Goal: Task Accomplishment & Management: Complete application form

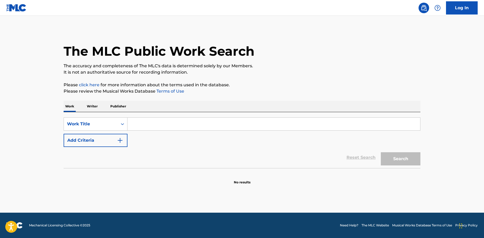
click at [327, 98] on div "The MLC Public Work Search The accuracy and completeness of The MLC's data is d…" at bounding box center [241, 107] width 369 height 156
click at [437, 9] on img at bounding box center [437, 8] width 6 height 6
click at [436, 35] on p "View portal intro" at bounding box center [437, 34] width 45 height 13
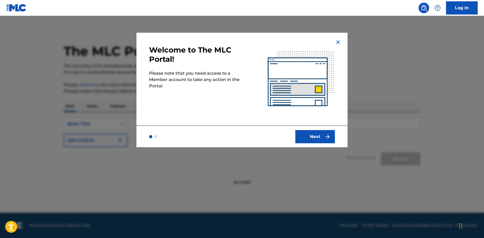
click at [328, 134] on img "submit" at bounding box center [327, 136] width 6 height 6
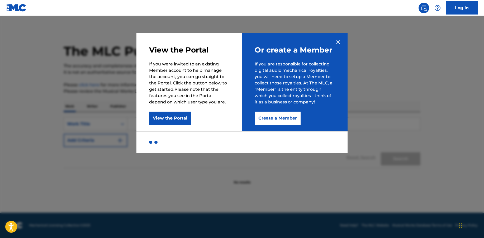
click at [334, 67] on p "If you are responsible for collecting digital audio mechanical royalties, you w…" at bounding box center [294, 83] width 80 height 44
click at [337, 42] on img at bounding box center [338, 42] width 6 height 6
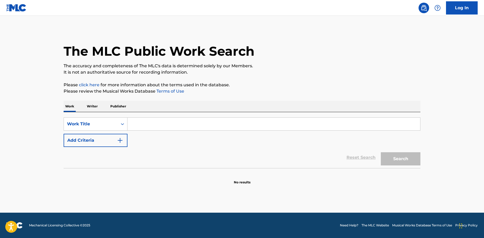
click at [356, 49] on div "The MLC Public Work Search" at bounding box center [242, 48] width 356 height 38
click at [313, 22] on main "The MLC Public Work Search The accuracy and completeness of The MLC's data is d…" at bounding box center [242, 114] width 484 height 197
click at [362, 36] on div "The MLC Public Work Search" at bounding box center [242, 48] width 356 height 38
click at [286, 72] on p "It is not an authoritative source for recording information." at bounding box center [242, 72] width 356 height 6
drag, startPoint x: 151, startPoint y: 196, endPoint x: 148, endPoint y: 195, distance: 3.2
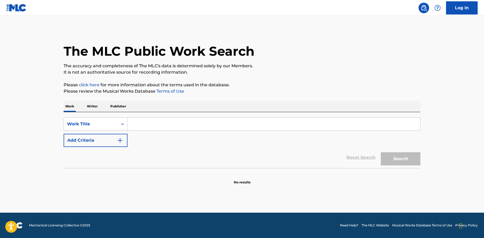
click at [150, 196] on main "The MLC Public Work Search The accuracy and completeness of The MLC's data is d…" at bounding box center [242, 114] width 484 height 197
click at [29, 226] on span "Mechanical Licensing Collective © 2025" at bounding box center [59, 225] width 61 height 5
drag, startPoint x: 30, startPoint y: 225, endPoint x: 80, endPoint y: 225, distance: 50.1
click at [80, 225] on span "Mechanical Licensing Collective © 2025" at bounding box center [59, 225] width 61 height 5
click at [115, 195] on main "The MLC Public Work Search The accuracy and completeness of The MLC's data is d…" at bounding box center [242, 114] width 484 height 197
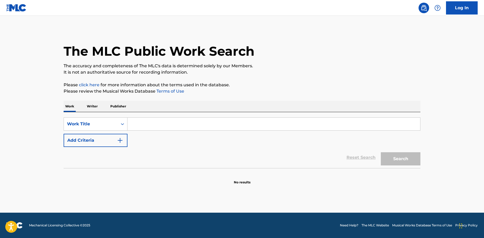
click at [123, 186] on main "The MLC Public Work Search The accuracy and completeness of The MLC's data is d…" at bounding box center [242, 114] width 484 height 197
click at [308, 63] on p "The accuracy and completeness of The MLC's data is determined solely by our Mem…" at bounding box center [242, 66] width 356 height 6
click at [426, 7] on img at bounding box center [423, 8] width 6 height 6
click at [423, 11] on img at bounding box center [423, 8] width 6 height 6
click at [438, 7] on img at bounding box center [437, 8] width 6 height 6
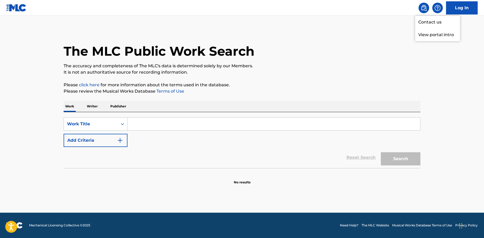
click at [377, 16] on main "The MLC Public Work Search The accuracy and completeness of The MLC's data is d…" at bounding box center [242, 114] width 484 height 197
click at [436, 10] on img at bounding box center [437, 8] width 6 height 6
click at [446, 36] on p "View portal intro" at bounding box center [437, 34] width 45 height 13
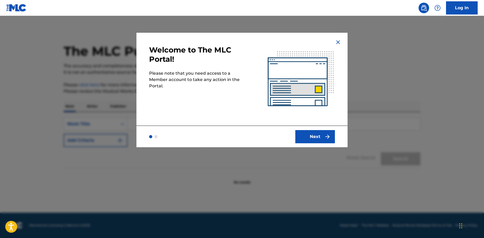
click at [324, 133] on button "Next" at bounding box center [315, 136] width 40 height 13
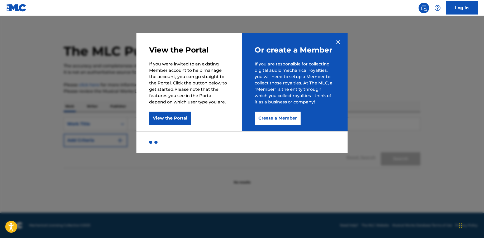
click at [294, 121] on button "Create a Member" at bounding box center [277, 118] width 46 height 13
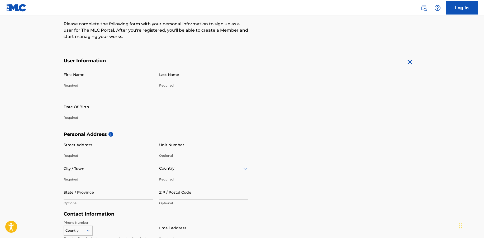
scroll to position [66, 0]
click at [106, 80] on input "First Name" at bounding box center [108, 74] width 89 height 15
type input "RJ"
type input "Miller"
type input "6859 South Roslyn Circle"
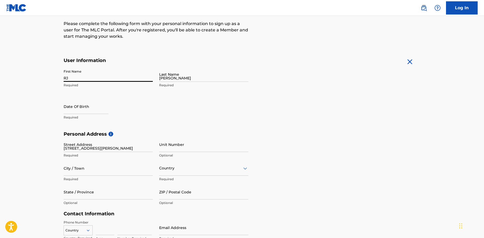
type input "CENTENNIAL"
type input "United States"
type input "CO"
type input "80112"
type input "303"
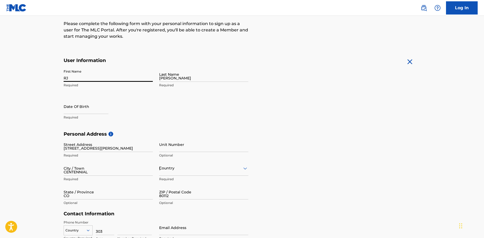
type input "8099367"
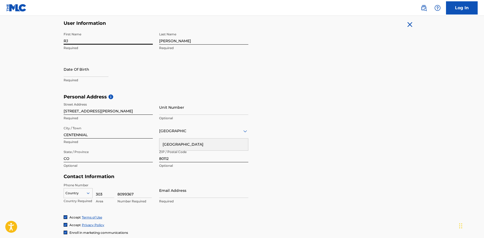
scroll to position [120, 0]
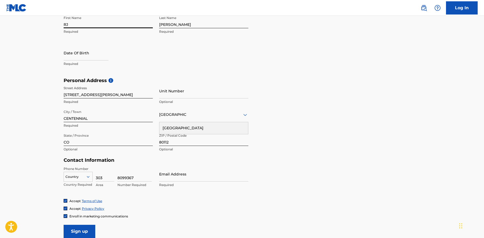
click at [294, 113] on div "Personal Address i Street Address 6859 South Roslyn Circle Required Unit Number…" at bounding box center [242, 118] width 356 height 80
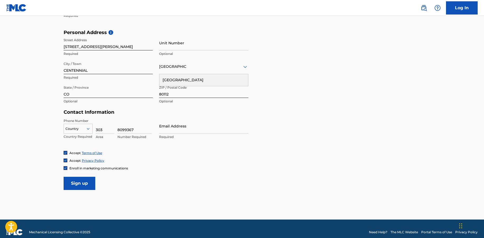
scroll to position [168, 0]
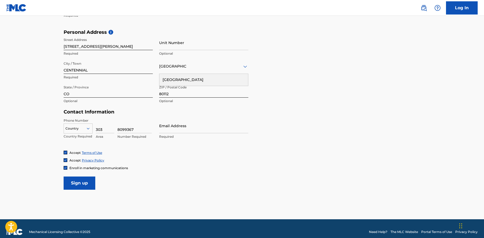
click at [233, 129] on input "Email Address" at bounding box center [203, 125] width 89 height 15
type input "[EMAIL_ADDRESS][DOMAIN_NAME]"
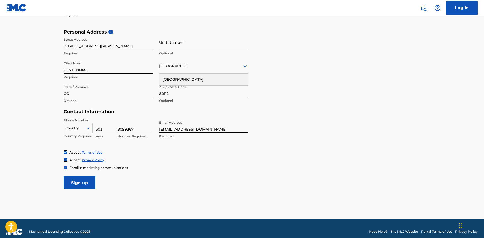
scroll to position [171, 0]
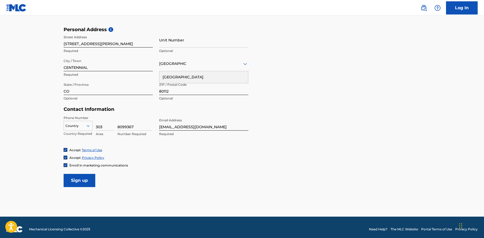
click at [97, 169] on form "User Information First Name RJ Required Last Name Miller Required Date Of Birth…" at bounding box center [242, 70] width 356 height 234
click at [66, 166] on img at bounding box center [65, 164] width 3 height 3
click at [86, 180] on input "Sign up" at bounding box center [80, 180] width 32 height 13
click at [88, 125] on icon at bounding box center [88, 125] width 5 height 5
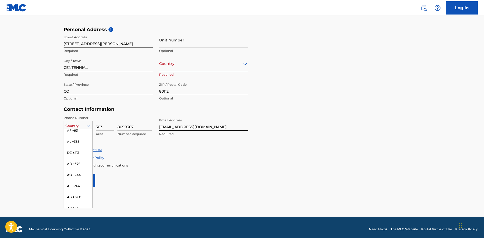
scroll to position [0, 0]
click at [79, 132] on div "US, [GEOGRAPHIC_DATA] +1" at bounding box center [78, 139] width 28 height 21
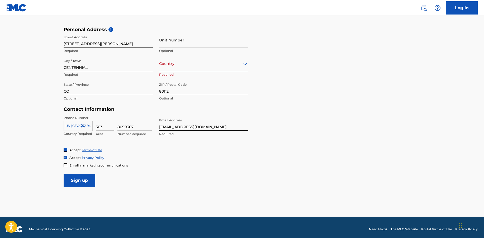
click at [141, 148] on div "Accept Terms of Use" at bounding box center [242, 150] width 356 height 4
click at [191, 136] on div "Email Address millr@msudenver.edu Required" at bounding box center [203, 127] width 89 height 24
click at [196, 117] on input "[EMAIL_ADDRESS][DOMAIN_NAME]" at bounding box center [203, 122] width 89 height 15
click at [233, 67] on div at bounding box center [203, 63] width 89 height 7
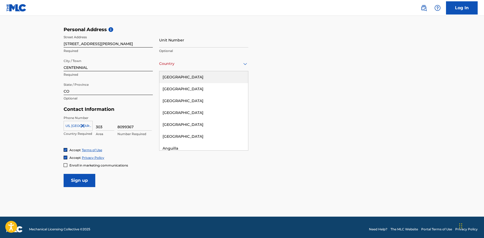
click at [226, 77] on div "United States" at bounding box center [203, 77] width 89 height 12
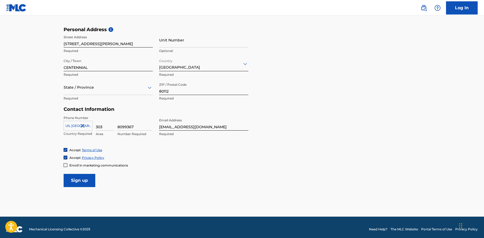
click at [249, 109] on form "User Information First Name RJ Required Last Name Miller Required Date Of Birth…" at bounding box center [242, 70] width 356 height 234
click at [91, 182] on input "Sign up" at bounding box center [80, 180] width 32 height 13
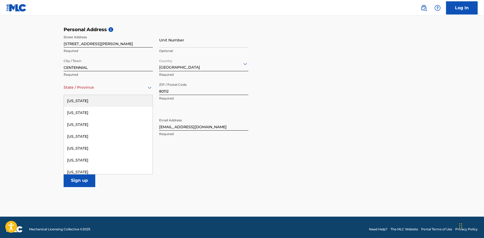
click at [145, 92] on div "State / Province" at bounding box center [108, 87] width 89 height 15
click at [109, 170] on div "Colorado" at bounding box center [108, 172] width 89 height 12
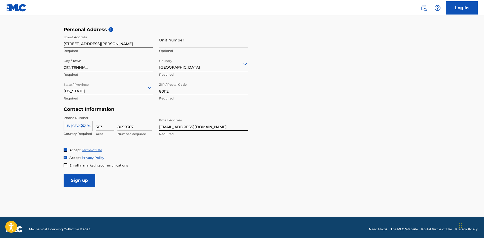
click at [87, 181] on input "Sign up" at bounding box center [80, 180] width 32 height 13
click at [74, 181] on input "Sign up" at bounding box center [80, 180] width 32 height 13
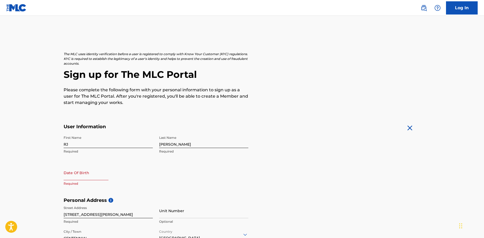
click at [90, 173] on input "text" at bounding box center [86, 172] width 45 height 15
select select "7"
select select "2025"
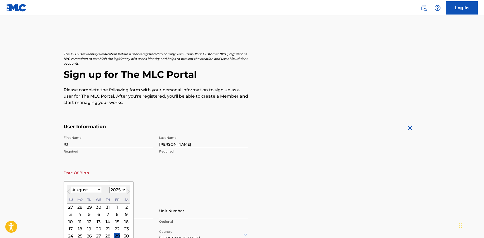
type input "08/14/1953"
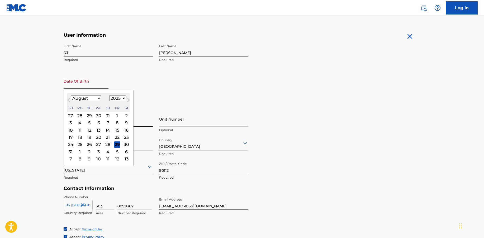
click at [195, 191] on div "Contact Information Phone Number US, CA +1 Country Required 303 Area 8099367 Nu…" at bounding box center [156, 205] width 185 height 41
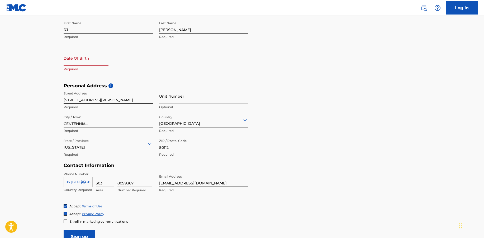
scroll to position [175, 0]
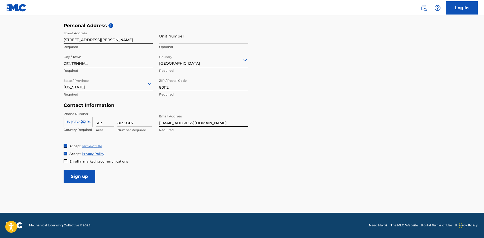
click at [81, 178] on input "Sign up" at bounding box center [80, 176] width 32 height 13
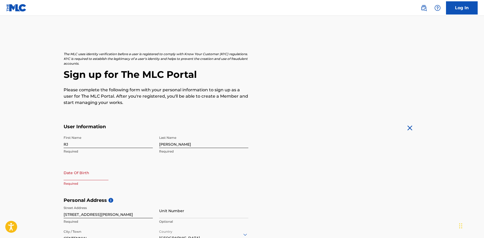
click at [80, 177] on input "text" at bounding box center [86, 172] width 45 height 15
select select "7"
select select "2025"
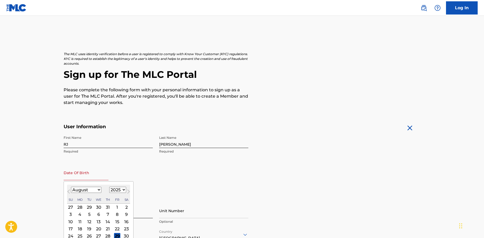
type input "08/14/1953"
click at [87, 178] on input "08/14/1953" at bounding box center [86, 172] width 45 height 15
click at [127, 174] on div "Date Of Birth Previous Month Next Month August 2025 January February March Apri…" at bounding box center [108, 177] width 89 height 24
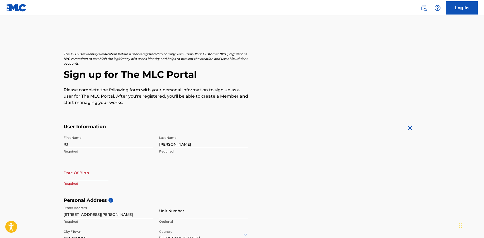
click at [100, 177] on input "text" at bounding box center [86, 172] width 45 height 15
select select "7"
select select "2025"
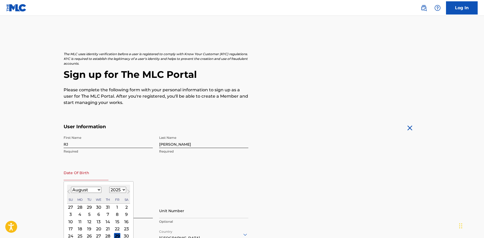
type input "08/14/1953"
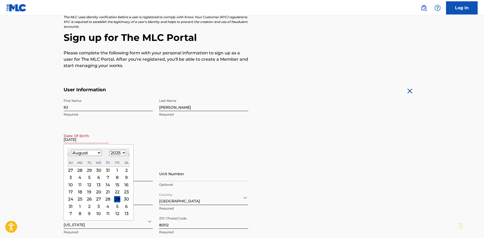
scroll to position [59, 0]
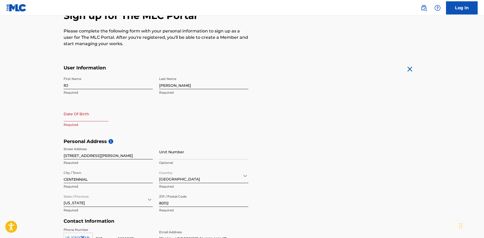
select select "7"
select select "2025"
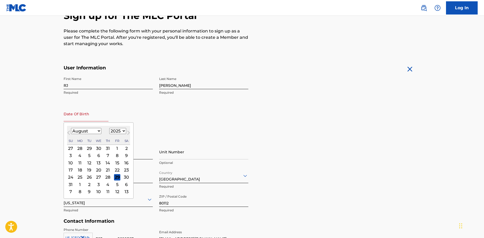
click at [83, 119] on input "text" at bounding box center [86, 113] width 45 height 15
click at [108, 162] on div "14" at bounding box center [108, 163] width 6 height 6
type input "August 14 2025"
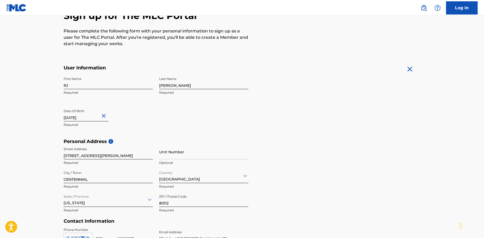
click at [93, 118] on input "August 14 2025" at bounding box center [86, 113] width 45 height 15
select select "7"
select select "2025"
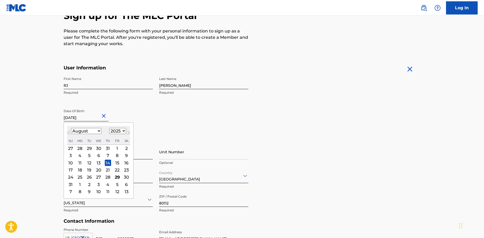
drag, startPoint x: 92, startPoint y: 118, endPoint x: 83, endPoint y: 119, distance: 9.5
click at [83, 119] on input "August 14 2025" at bounding box center [86, 113] width 45 height 15
type input "August 14 1953"
select select "1953"
type input "August 14 1953"
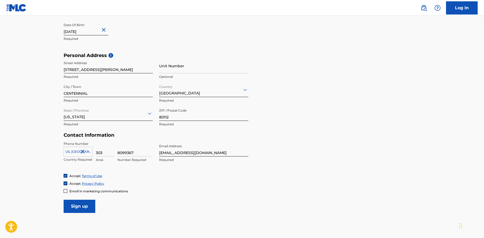
scroll to position [175, 0]
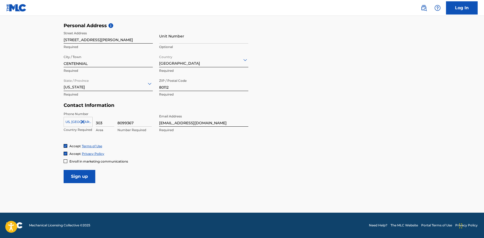
click at [88, 178] on input "Sign up" at bounding box center [80, 176] width 32 height 13
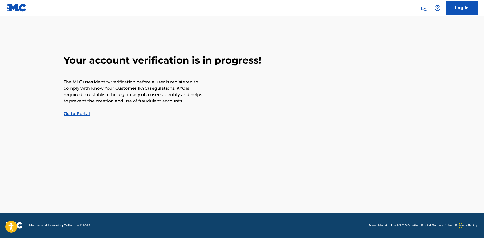
click at [85, 114] on link "Go to Portal" at bounding box center [77, 113] width 26 height 5
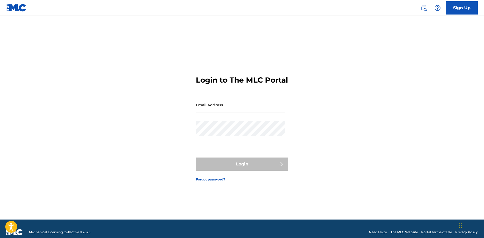
click at [254, 111] on input "Email Address" at bounding box center [240, 104] width 89 height 15
type input "[EMAIL_ADDRESS][DOMAIN_NAME]"
click at [297, 107] on div "Login to The MLC Portal Email Address millr@msudenver.edu Password Login Forgot…" at bounding box center [241, 124] width 369 height 190
drag, startPoint x: 386, startPoint y: 55, endPoint x: 384, endPoint y: 52, distance: 3.2
click at [386, 53] on div "Login to The MLC Portal Email Address millr@msudenver.edu Password Login Forgot…" at bounding box center [241, 124] width 369 height 190
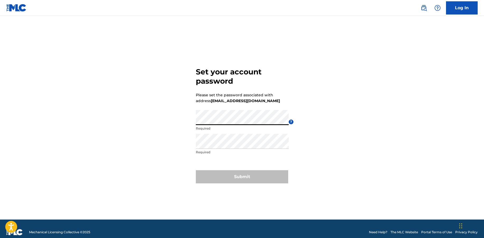
click at [188, 121] on div "Set your account password Please set the password associated with address [EMAI…" at bounding box center [241, 124] width 369 height 190
click at [184, 121] on div "Set your account password Please set the password associated with address [EMAI…" at bounding box center [241, 124] width 369 height 190
click at [191, 121] on div "Set your account password Please set the password associated with address [EMAI…" at bounding box center [241, 124] width 369 height 190
click at [243, 132] on p "Minimum 10 characters and at least one upper case, one lower case, one number a…" at bounding box center [242, 130] width 93 height 9
click at [187, 120] on div "Set your account password Please set the password associated with address [EMAI…" at bounding box center [241, 124] width 369 height 190
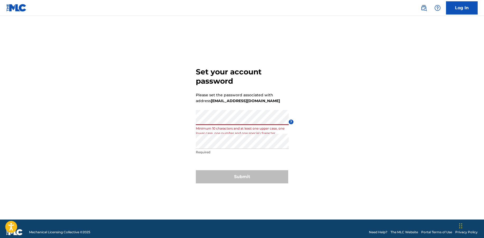
click at [186, 118] on div "Set your account password Please set the password associated with address [EMAI…" at bounding box center [241, 124] width 369 height 190
click at [242, 176] on div "Submit" at bounding box center [242, 176] width 92 height 13
click at [235, 150] on p "Required" at bounding box center [242, 152] width 93 height 5
drag, startPoint x: 243, startPoint y: 179, endPoint x: 250, endPoint y: 174, distance: 8.4
click at [244, 178] on div "Submit" at bounding box center [242, 176] width 92 height 13
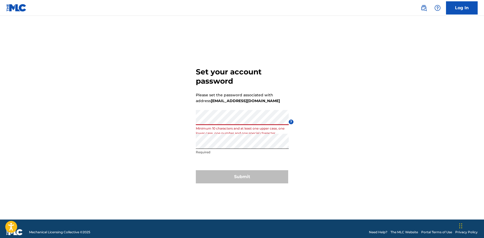
click at [184, 120] on div "Set your account password Please set the password associated with address [EMAI…" at bounding box center [241, 124] width 369 height 190
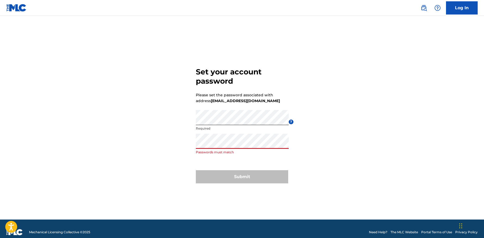
click at [187, 144] on div "Set your account password Please set the password associated with address [EMAI…" at bounding box center [241, 124] width 369 height 190
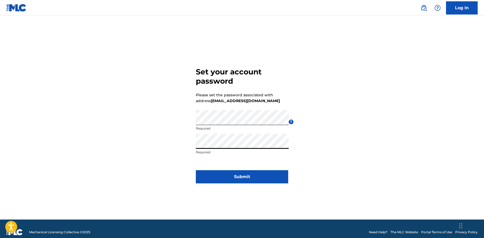
drag, startPoint x: 235, startPoint y: 175, endPoint x: 233, endPoint y: 175, distance: 2.7
click at [235, 175] on button "Submit" at bounding box center [242, 176] width 92 height 13
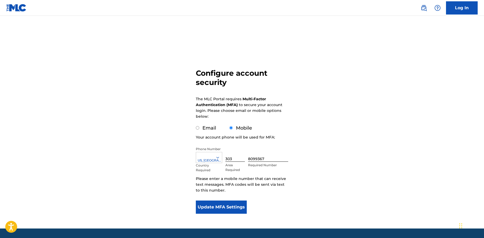
click at [229, 208] on button "Update MFA Settings" at bounding box center [221, 206] width 51 height 13
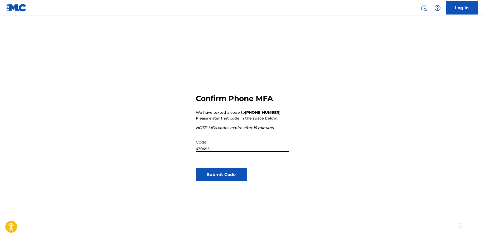
type input "430495"
click at [228, 177] on button "Submit Code" at bounding box center [221, 174] width 51 height 13
